Goal: Information Seeking & Learning: Learn about a topic

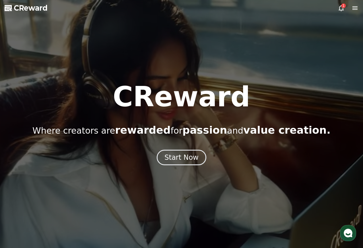
click at [343, 10] on icon at bounding box center [341, 8] width 5 height 6
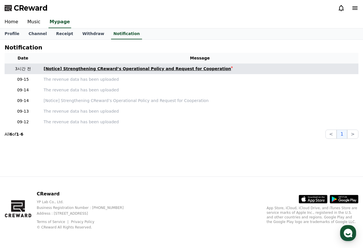
click at [228, 67] on link "[Notice] Strengthening CReward’s Operational Policy and Request for Cooperation" at bounding box center [200, 69] width 313 height 6
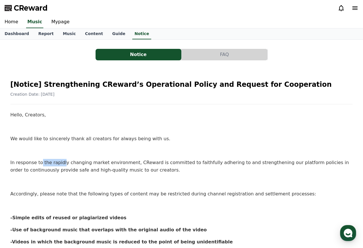
drag, startPoint x: 40, startPoint y: 166, endPoint x: 60, endPoint y: 166, distance: 19.2
click at [60, 166] on p "In response to the rapidly changing market environment, CReward is committed to…" at bounding box center [181, 166] width 342 height 15
click at [129, 162] on p "In response to the rapidly changing market environment, CReward is committed to…" at bounding box center [181, 166] width 342 height 15
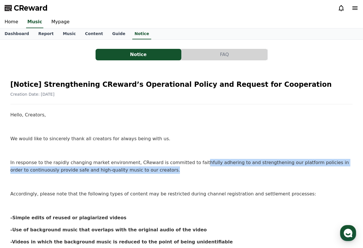
drag, startPoint x: 185, startPoint y: 164, endPoint x: 194, endPoint y: 167, distance: 10.0
click at [194, 167] on p "In response to the rapidly changing market environment, CReward is committed to…" at bounding box center [181, 166] width 342 height 15
click at [66, 173] on p "In response to the rapidly changing market environment, CReward is committed to…" at bounding box center [181, 166] width 342 height 15
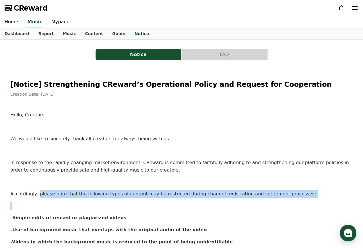
drag, startPoint x: 36, startPoint y: 195, endPoint x: 174, endPoint y: 197, distance: 138.1
click at [198, 197] on p "Accordingly, please note that the following types of content may be restricted …" at bounding box center [181, 193] width 342 height 7
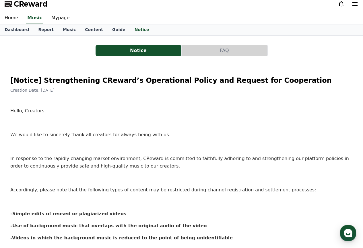
scroll to position [29, 0]
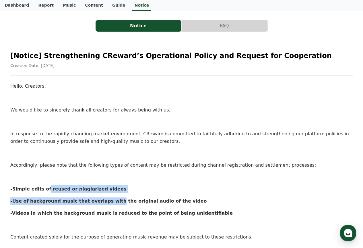
drag, startPoint x: 46, startPoint y: 189, endPoint x: 106, endPoint y: 193, distance: 59.5
click at [106, 193] on div "Hello, Creators, We would like to sincerely thank all creators for always being…" at bounding box center [181, 248] width 342 height 332
click at [68, 199] on strong "-Use of background music that overlaps with the original audio of the video" at bounding box center [108, 200] width 197 height 5
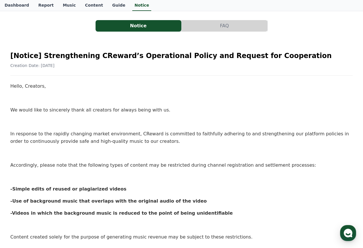
drag, startPoint x: 52, startPoint y: 203, endPoint x: 196, endPoint y: 199, distance: 144.1
click at [196, 199] on p "-Use of background music that overlaps with the original audio of the video" at bounding box center [181, 200] width 342 height 7
click at [167, 200] on strong "-Use of background music that overlaps with the original audio of the video" at bounding box center [108, 200] width 197 height 5
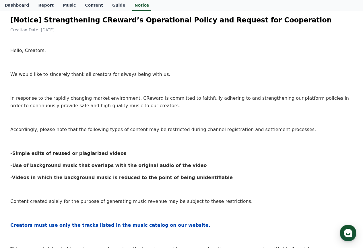
scroll to position [86, 0]
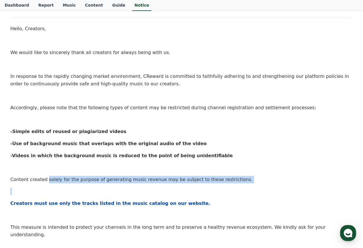
drag, startPoint x: 48, startPoint y: 181, endPoint x: 213, endPoint y: 185, distance: 164.8
click at [213, 185] on div "Hello, Creators, We would like to sincerely thank all creators for always being…" at bounding box center [181, 191] width 342 height 332
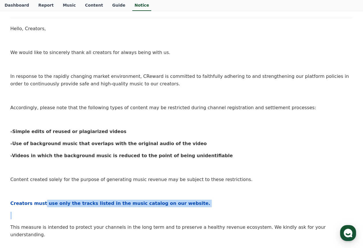
drag, startPoint x: 53, startPoint y: 205, endPoint x: 140, endPoint y: 208, distance: 87.0
click at [140, 208] on div "Hello, Creators, We would like to sincerely thank all creators for always being…" at bounding box center [181, 191] width 342 height 332
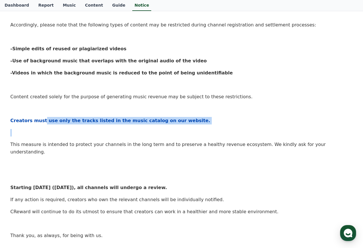
scroll to position [172, 0]
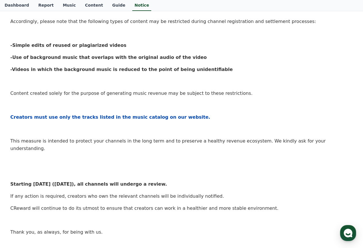
click at [30, 140] on p "This measure is intended to protect your channels in the long term and to prese…" at bounding box center [181, 144] width 342 height 15
click at [108, 141] on p "This measure is intended to protect your channels in the long term and to prese…" at bounding box center [181, 144] width 342 height 15
click at [50, 192] on p "If any action is required, creators who own the relevant channels will be indiv…" at bounding box center [181, 195] width 342 height 7
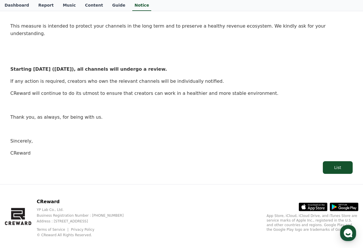
scroll to position [258, 0]
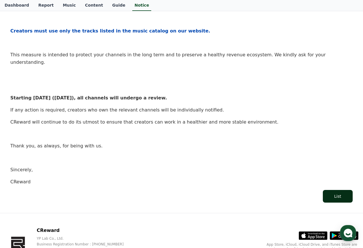
click at [334, 191] on button "List" at bounding box center [338, 196] width 30 height 13
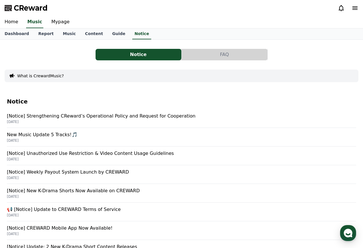
click at [216, 55] on button "FAQ" at bounding box center [225, 54] width 86 height 11
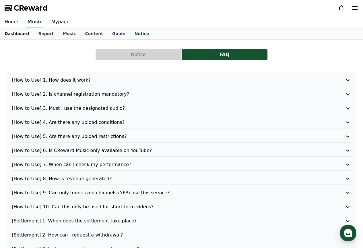
click at [21, 31] on link "Dashboard" at bounding box center [17, 33] width 34 height 11
